Goal: Information Seeking & Learning: Compare options

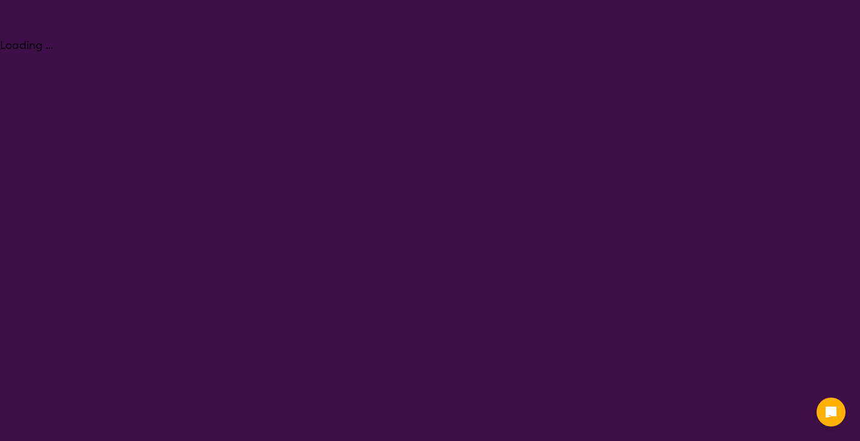
select select "NDIS Plan management"
select select "EC"
select select "NDIS"
select select "NDIS Plan management"
select select "EC"
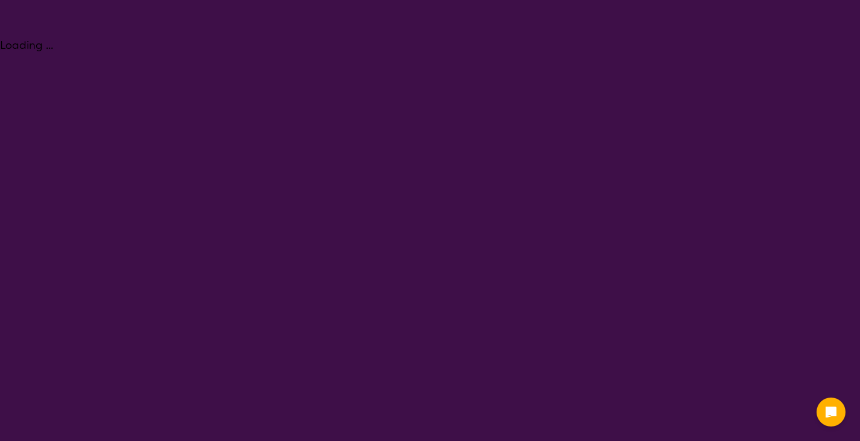
select select "NDIS"
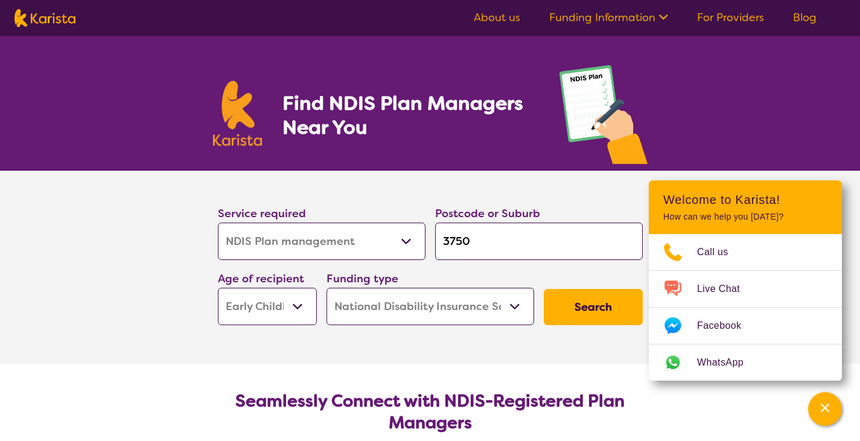
click at [564, 308] on button "Search" at bounding box center [593, 307] width 99 height 36
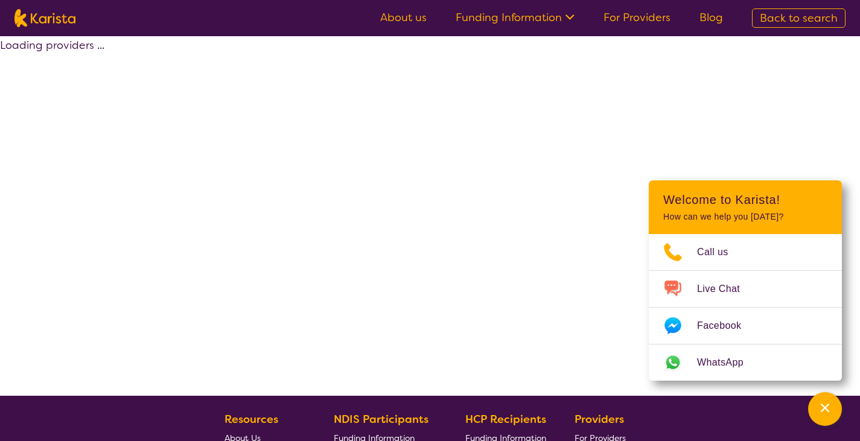
select select "by_score"
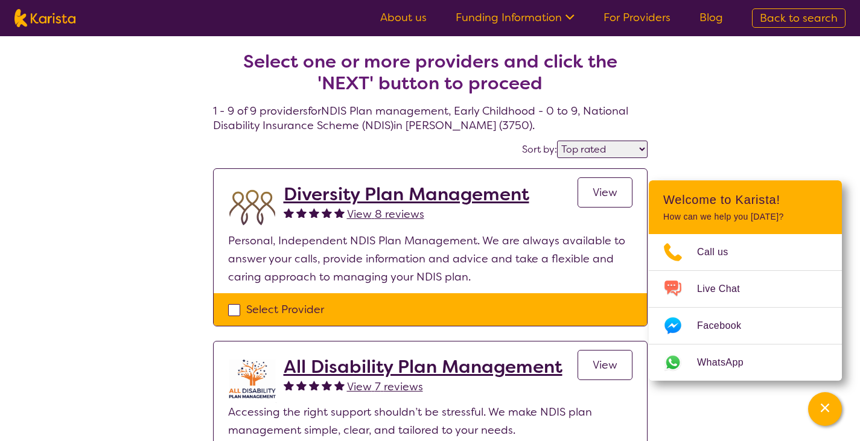
click at [456, 195] on h2 "Diversity Plan Management" at bounding box center [407, 194] width 246 height 22
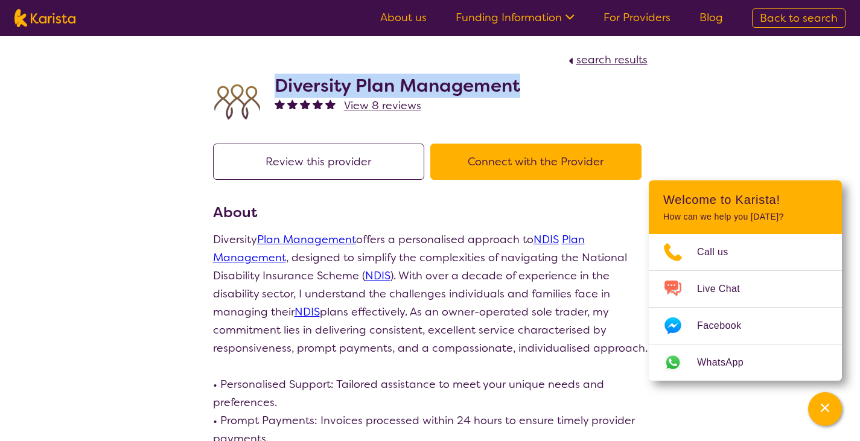
drag, startPoint x: 535, startPoint y: 93, endPoint x: 278, endPoint y: 93, distance: 257.0
click at [278, 93] on div "Diversity Plan Management View 8 reviews" at bounding box center [430, 99] width 434 height 60
copy h2 "Diversity Plan Management"
click at [65, 17] on img at bounding box center [44, 18] width 61 height 18
select select "NDIS Plan management"
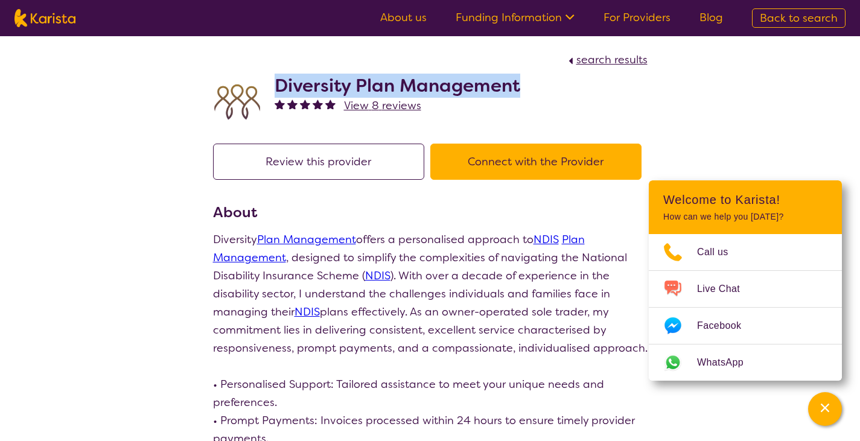
select select "EC"
select select "NDIS"
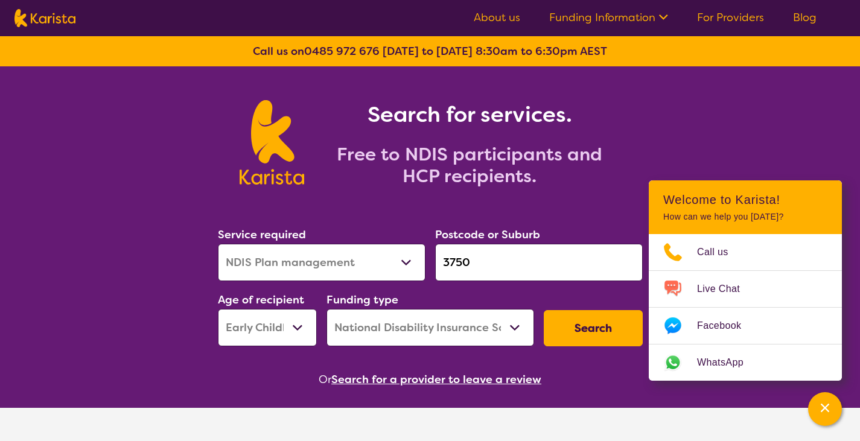
click at [357, 263] on select "Allied Health Assistant Assessment ([MEDICAL_DATA] or [MEDICAL_DATA]) Behaviour…" at bounding box center [322, 262] width 208 height 37
click at [218, 244] on select "Allied Health Assistant Assessment ([MEDICAL_DATA] or [MEDICAL_DATA]) Behaviour…" at bounding box center [322, 262] width 208 height 37
click at [299, 327] on select "Early Childhood - 0 to 9 Child - 10 to 11 Adolescent - 12 to 17 Adult - 18 to 6…" at bounding box center [267, 327] width 99 height 37
select select "AD"
click at [218, 309] on select "Early Childhood - 0 to 9 Child - 10 to 11 Adolescent - 12 to 17 Adult - 18 to 6…" at bounding box center [267, 327] width 99 height 37
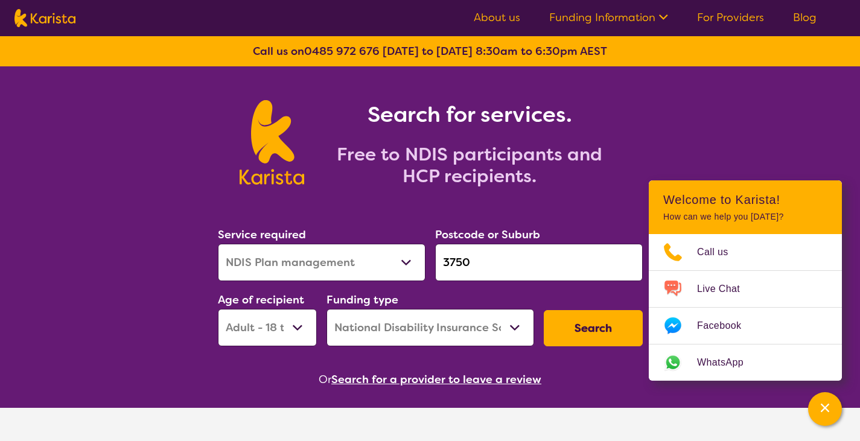
click at [602, 333] on button "Search" at bounding box center [593, 328] width 99 height 36
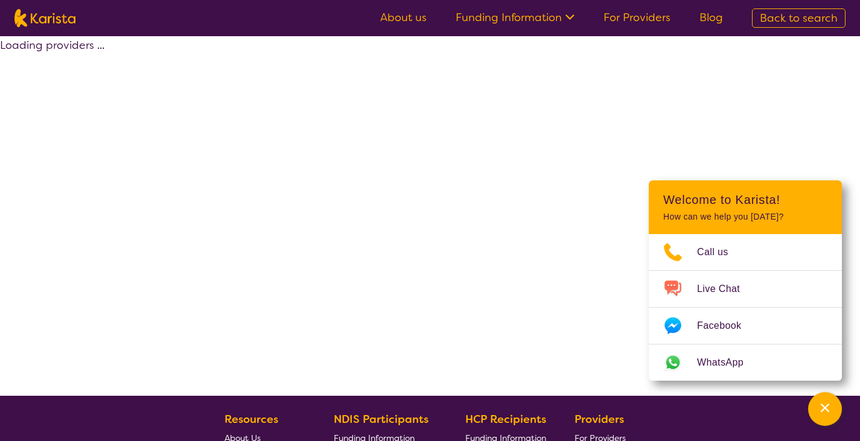
select select "by_score"
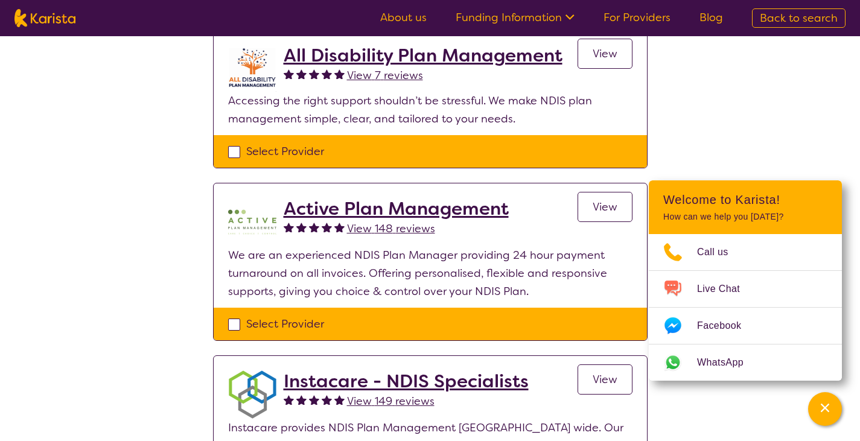
scroll to position [422, 0]
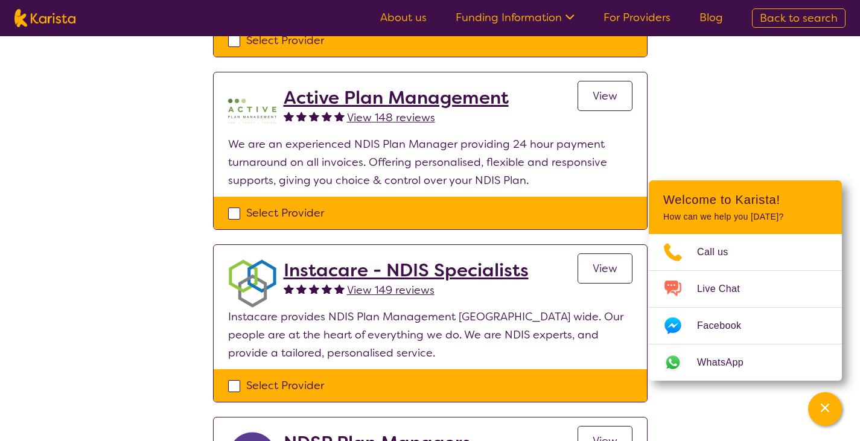
click at [466, 97] on h2 "Active Plan Management" at bounding box center [396, 98] width 225 height 22
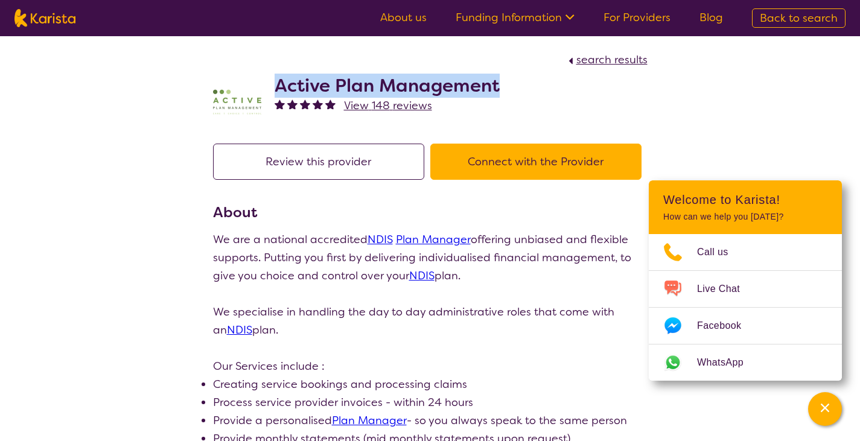
drag, startPoint x: 509, startPoint y: 87, endPoint x: 275, endPoint y: 87, distance: 234.7
click at [275, 87] on div "Active Plan Management View 148 reviews" at bounding box center [430, 99] width 434 height 60
copy h2 "Active Plan Management"
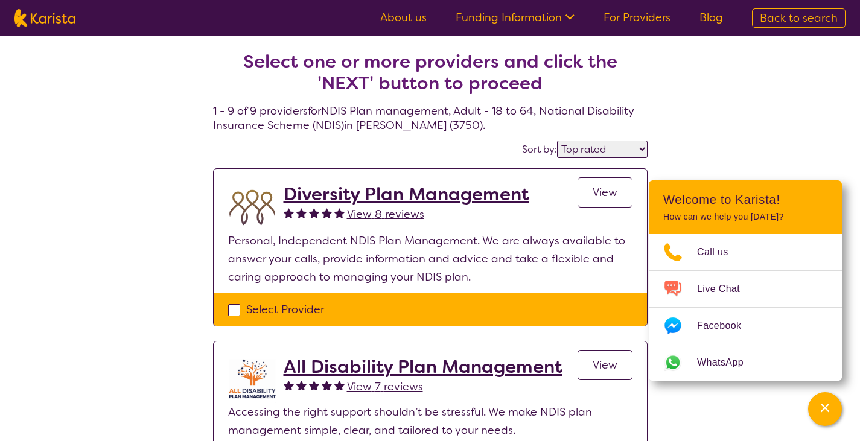
click at [586, 152] on select "Highly reviewed Top rated" at bounding box center [602, 149] width 91 height 17
click at [558, 141] on select "Highly reviewed Top rated" at bounding box center [602, 149] width 91 height 17
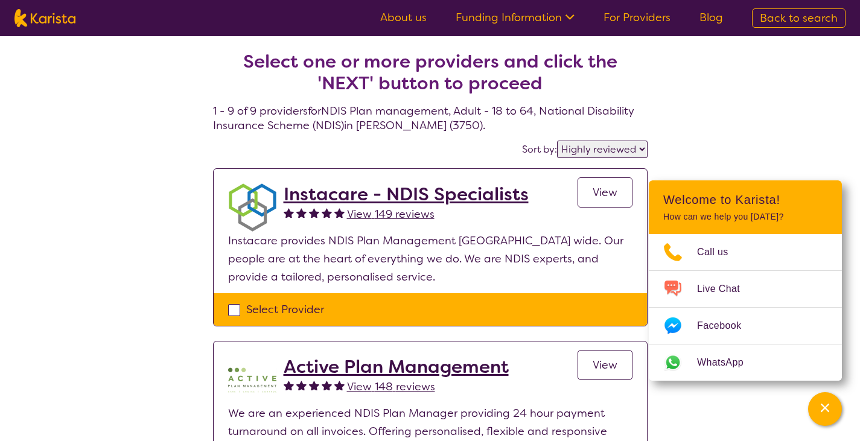
click at [629, 149] on select "Highly reviewed Top rated" at bounding box center [602, 149] width 91 height 17
select select "by_score"
click at [558, 141] on select "Highly reviewed Top rated" at bounding box center [602, 149] width 91 height 17
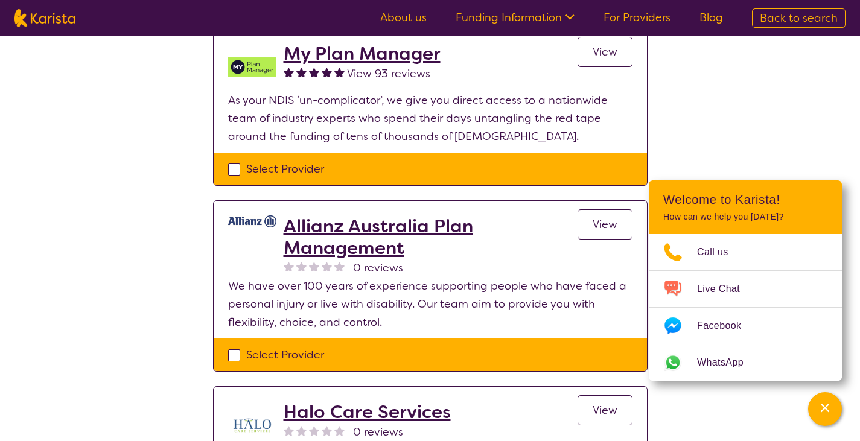
scroll to position [1086, 0]
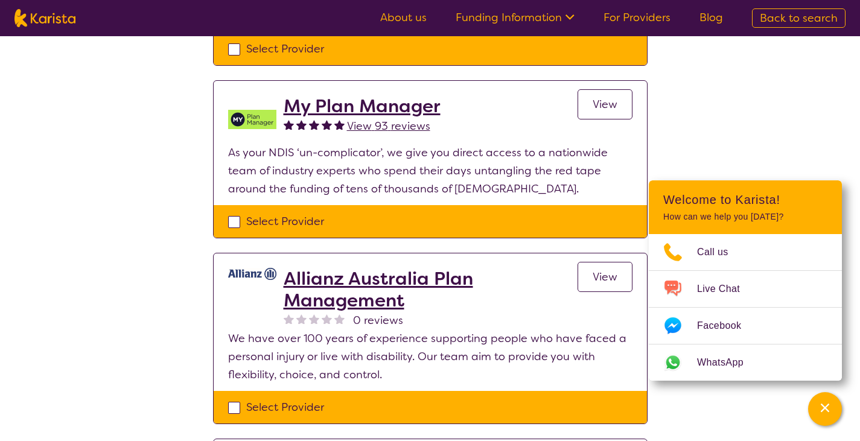
click at [314, 281] on h2 "Allianz Australia Plan Management" at bounding box center [431, 289] width 294 height 43
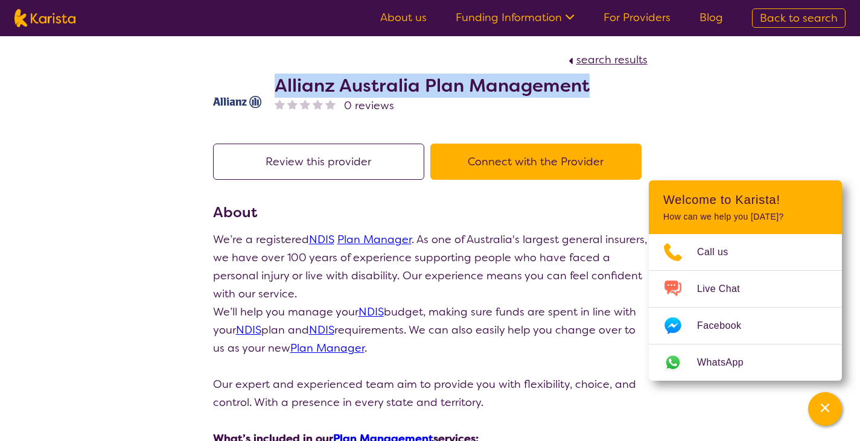
drag, startPoint x: 599, startPoint y: 83, endPoint x: 278, endPoint y: 86, distance: 321.0
click at [278, 86] on div "Allianz Australia Plan Management 0 reviews" at bounding box center [430, 99] width 434 height 60
copy h2 "Allianz Australia Plan Management"
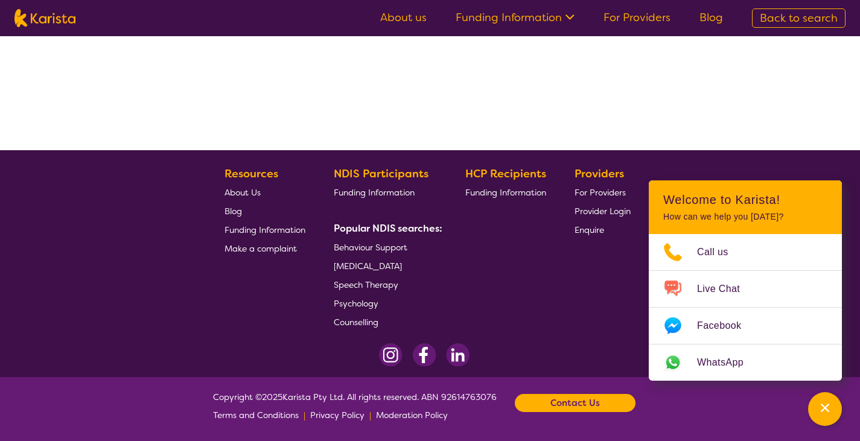
select select "by_score"
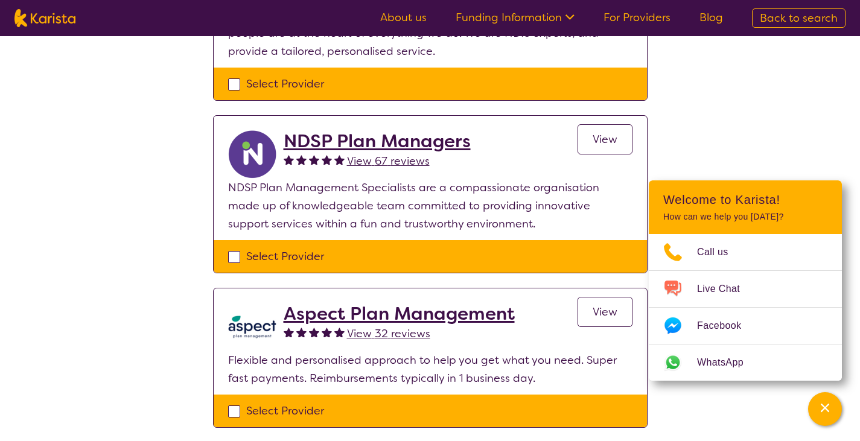
scroll to position [845, 0]
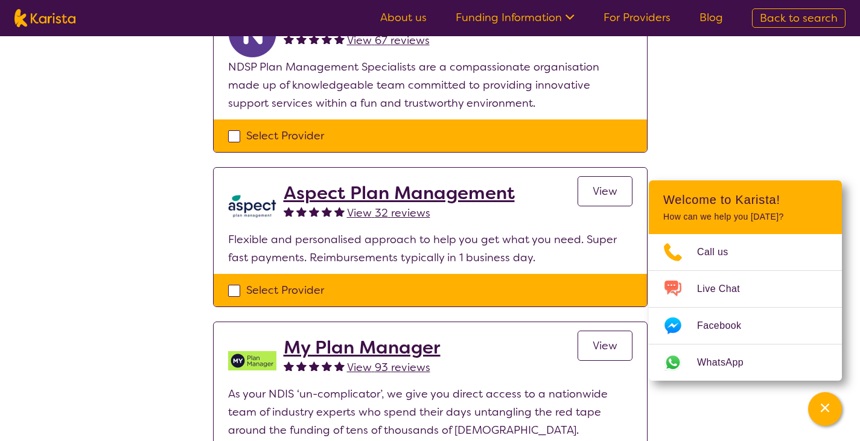
click at [452, 201] on h2 "Aspect Plan Management" at bounding box center [399, 193] width 231 height 22
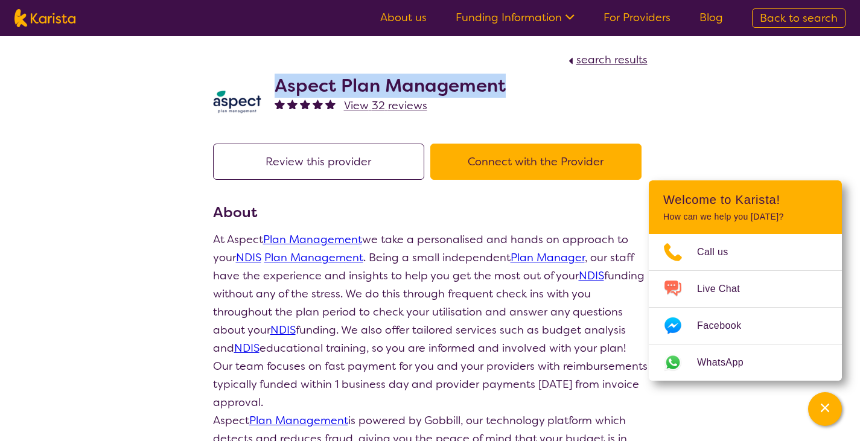
drag, startPoint x: 509, startPoint y: 81, endPoint x: 276, endPoint y: 89, distance: 233.7
click at [276, 89] on div "Aspect Plan Management View 32 reviews" at bounding box center [430, 99] width 434 height 60
select select "by_score"
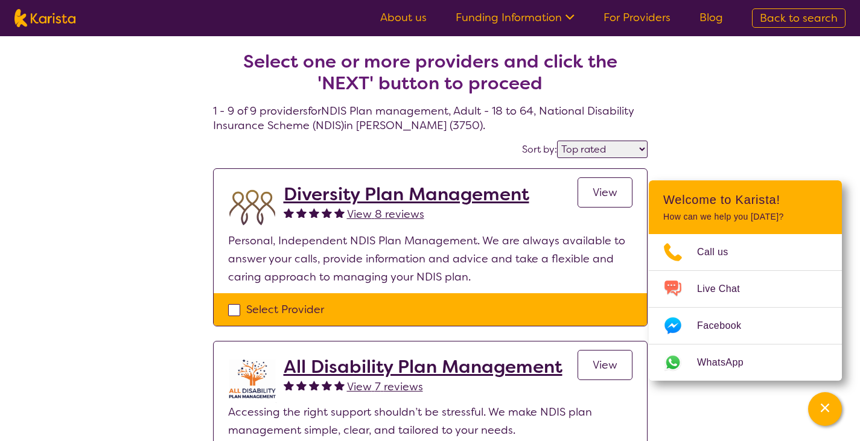
scroll to position [845, 0]
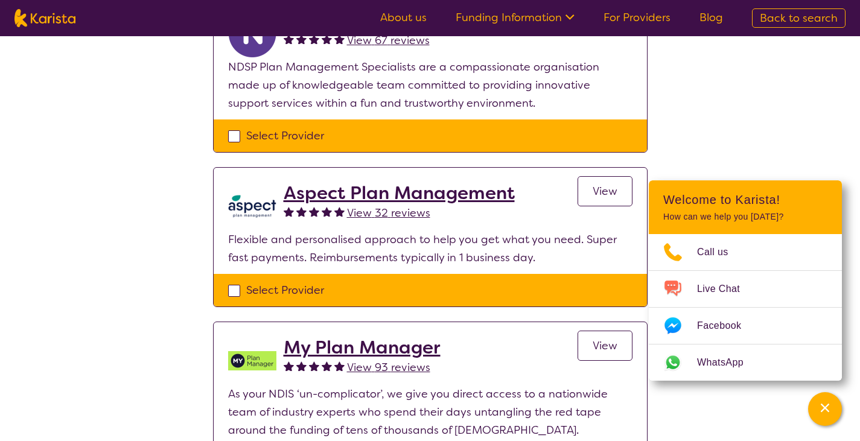
select select "NDIS Plan management"
select select "AD"
select select "NDIS"
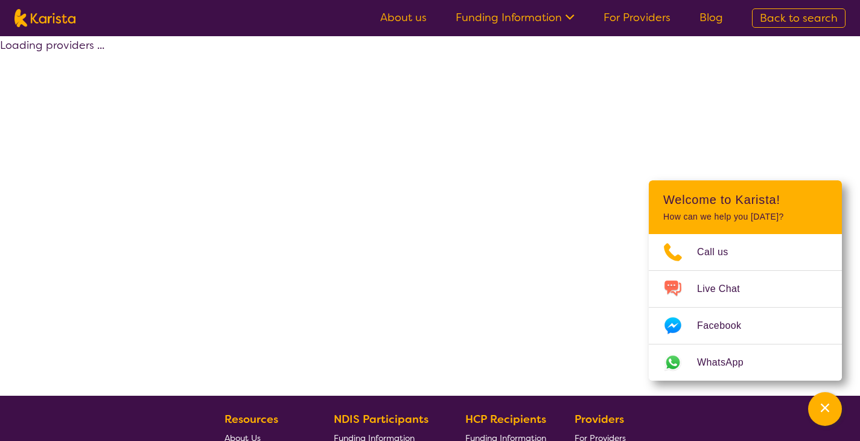
select select "by_score"
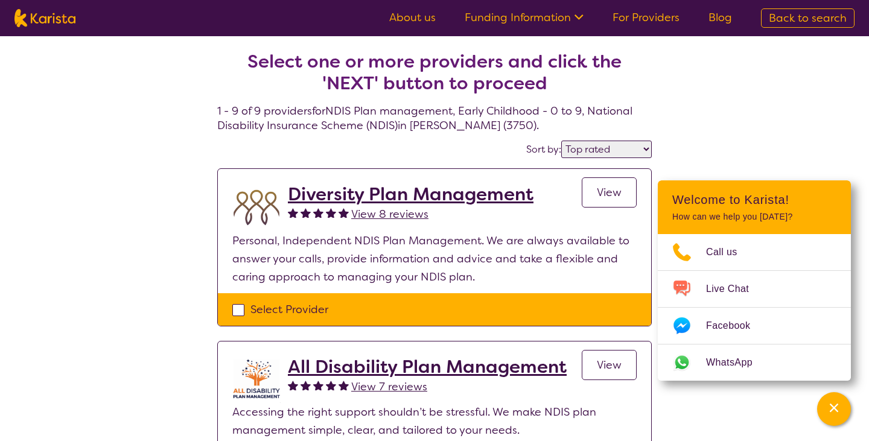
select select "NDIS Plan management"
select select "AD"
select select "NDIS"
select select "NDIS Plan management"
select select "AD"
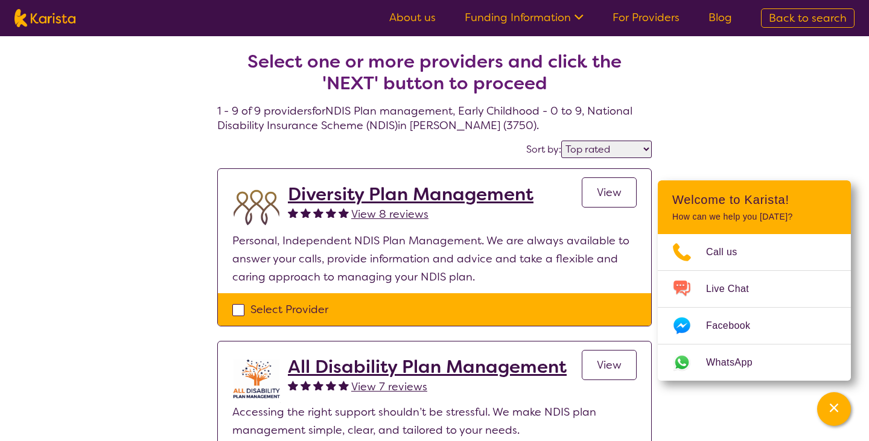
select select "NDIS"
